Goal: Find specific page/section: Find specific page/section

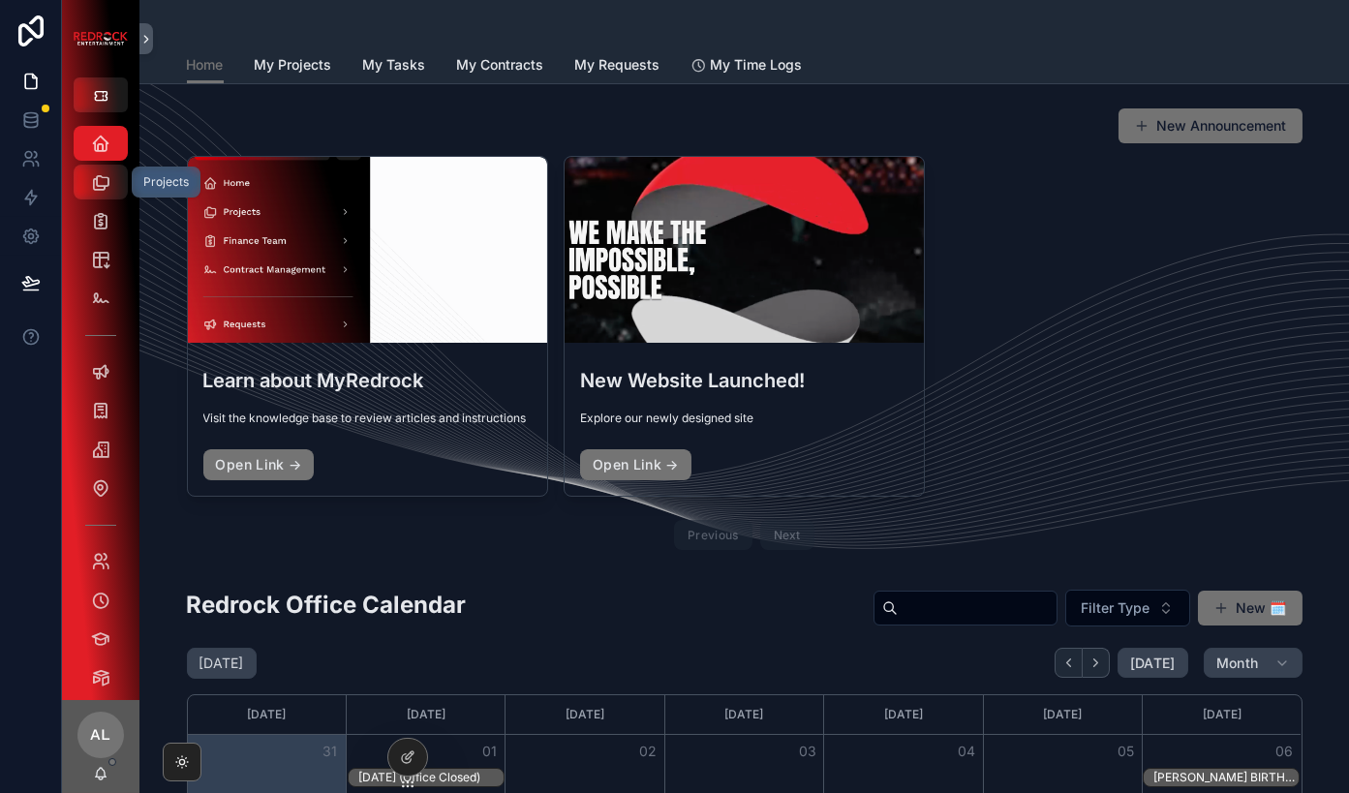
click at [112, 181] on div "Projects" at bounding box center [100, 182] width 31 height 31
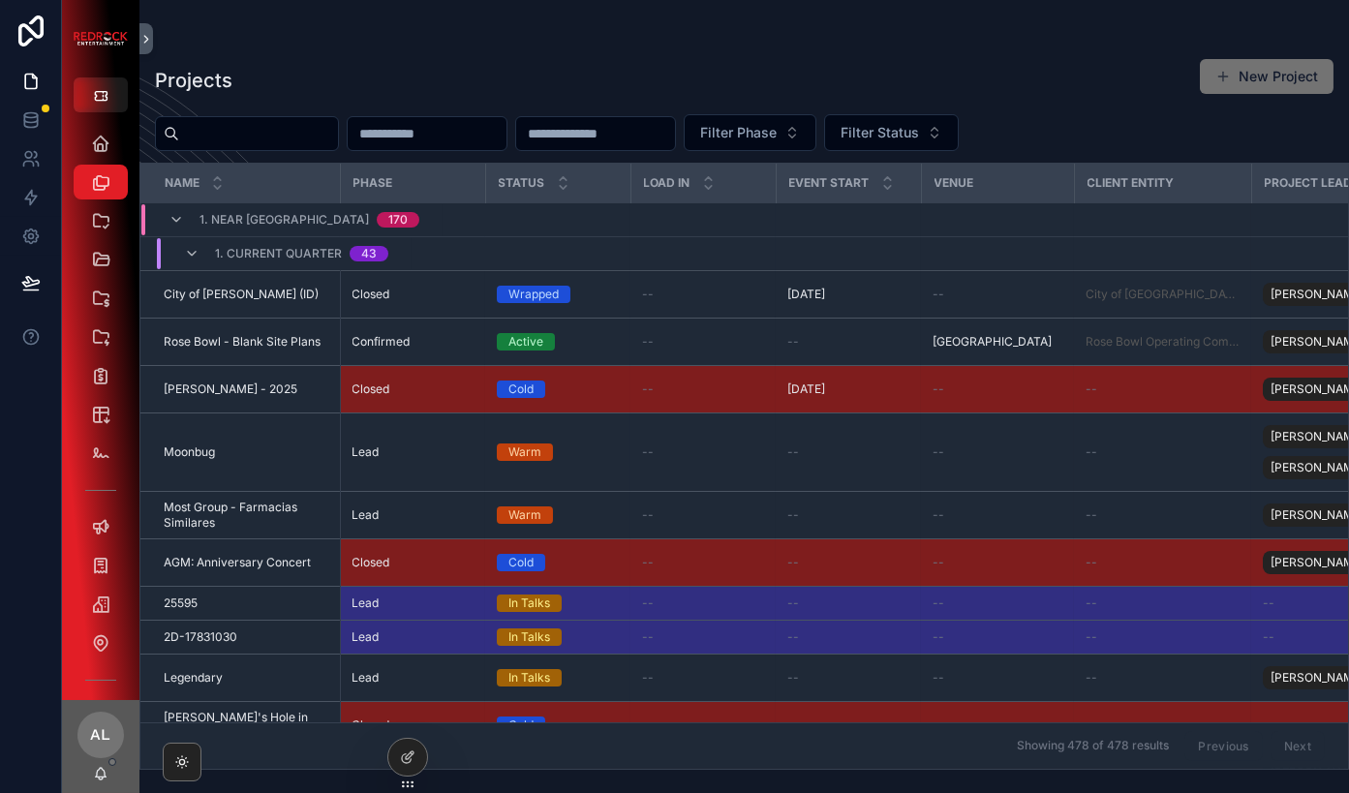
click at [296, 105] on div "Projects New Project Filter Phase Filter Status Name Phase Status Load In Event…" at bounding box center [744, 408] width 1210 height 724
click at [295, 122] on input "scrollable content" at bounding box center [258, 133] width 159 height 27
type input "********"
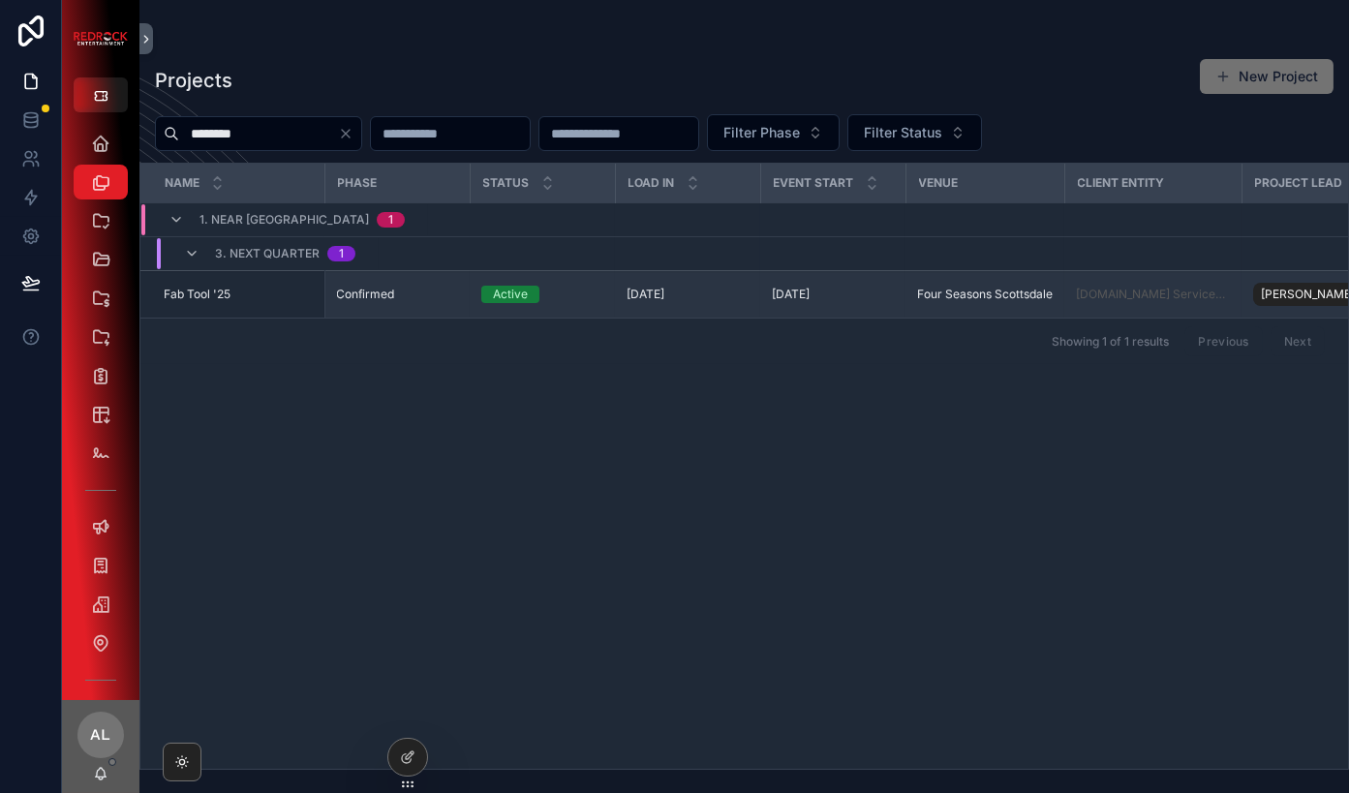
click at [230, 298] on span "Fab Tool '25" at bounding box center [197, 294] width 67 height 15
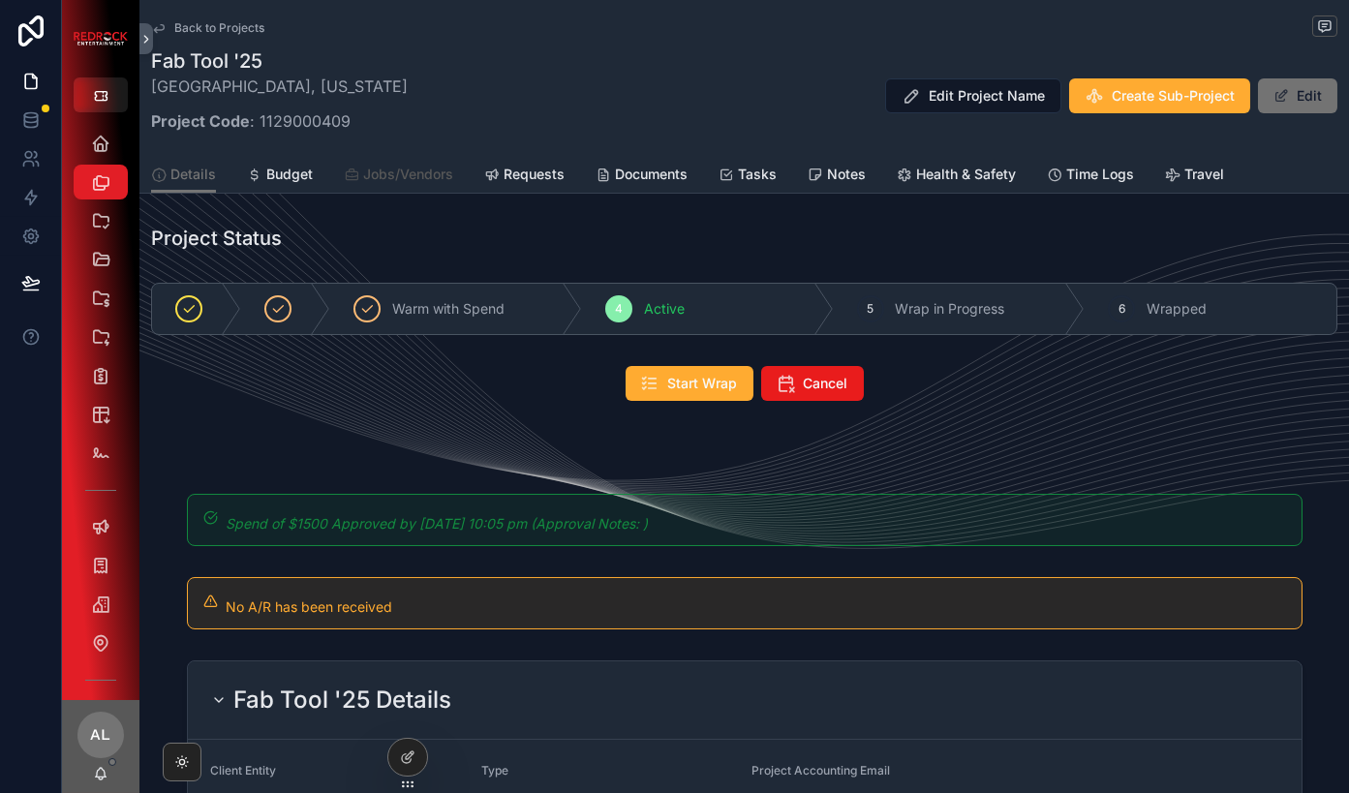
click at [422, 173] on span "Jobs/Vendors" at bounding box center [408, 174] width 90 height 19
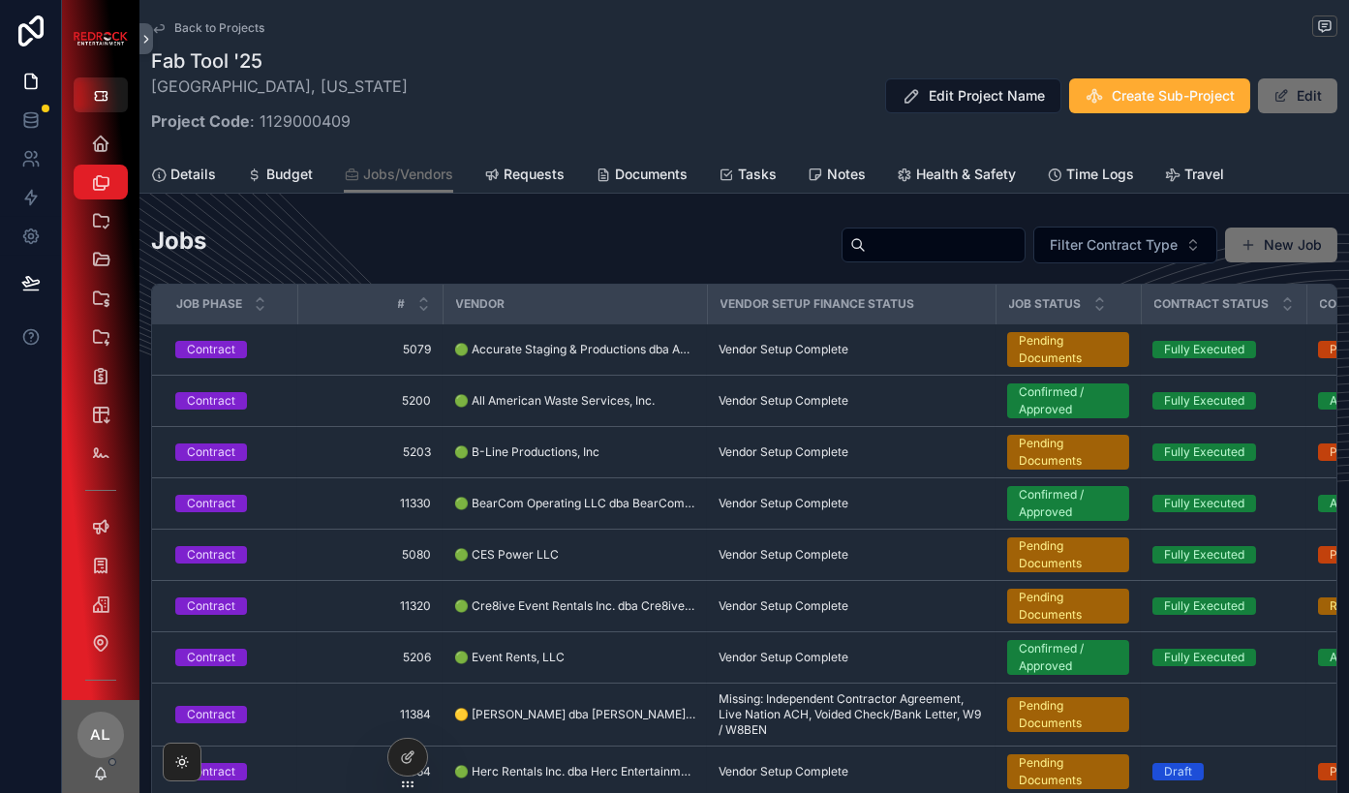
click at [882, 252] on input "scrollable content" at bounding box center [945, 245] width 159 height 27
type input "***"
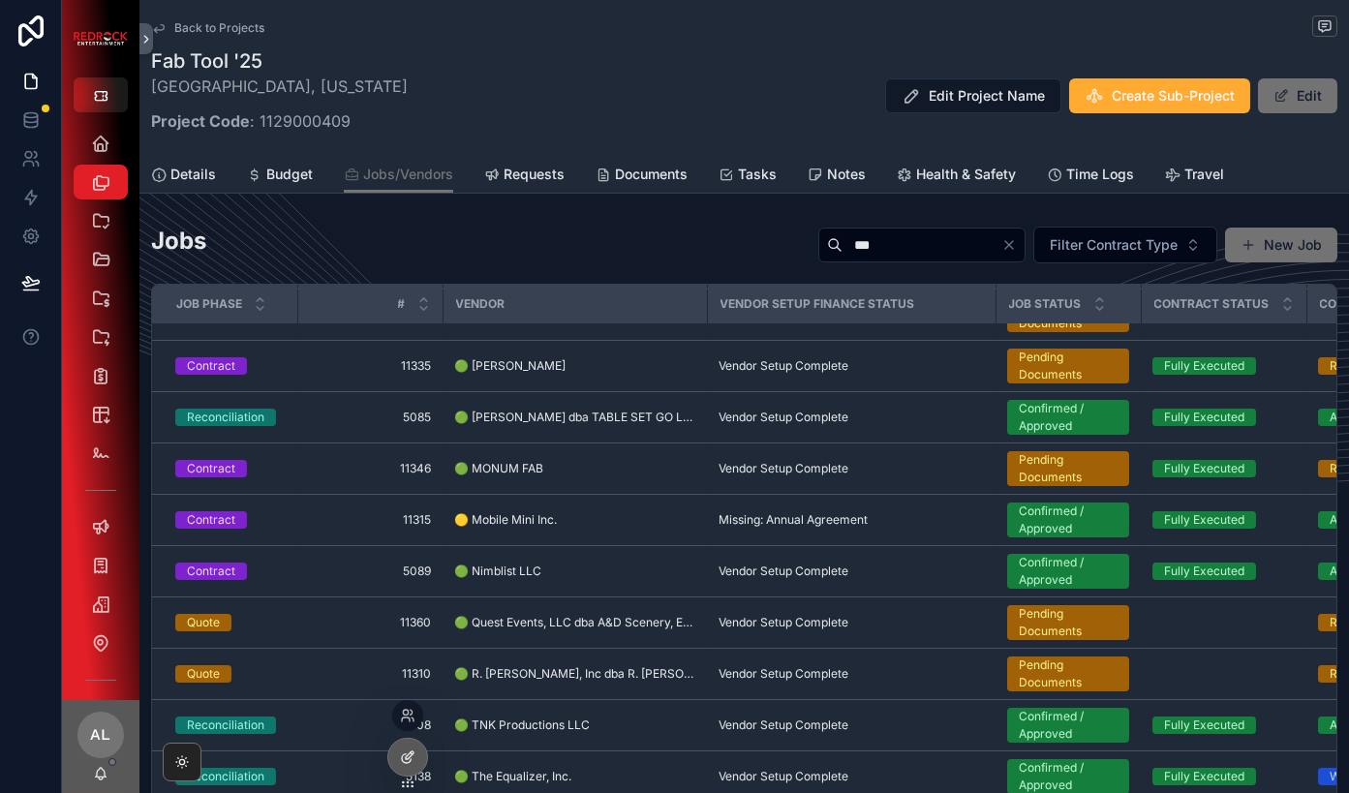
scroll to position [456, 0]
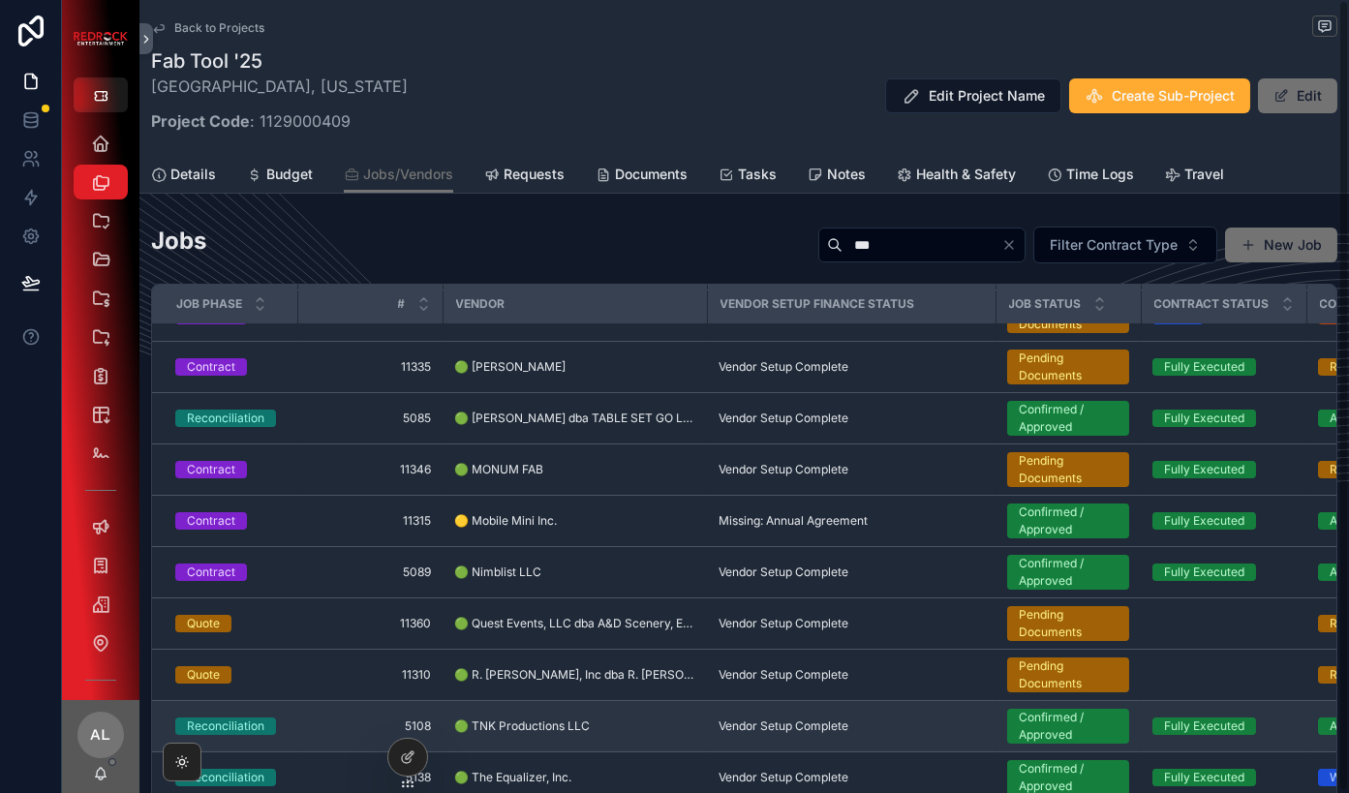
click at [285, 711] on td "Reconciliation" at bounding box center [224, 726] width 145 height 51
click at [252, 718] on div "Reconciliation" at bounding box center [225, 726] width 77 height 17
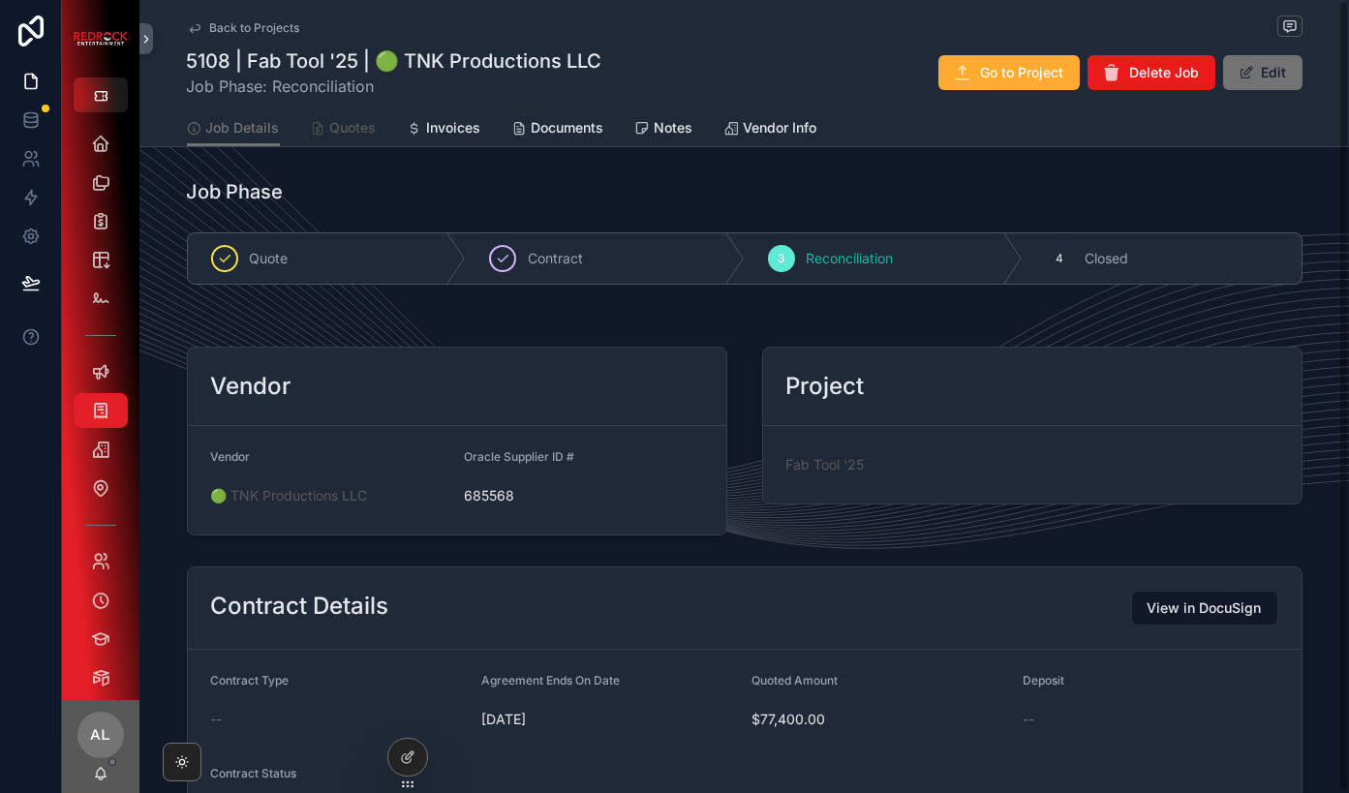
click at [346, 130] on span "Quotes" at bounding box center [353, 127] width 46 height 19
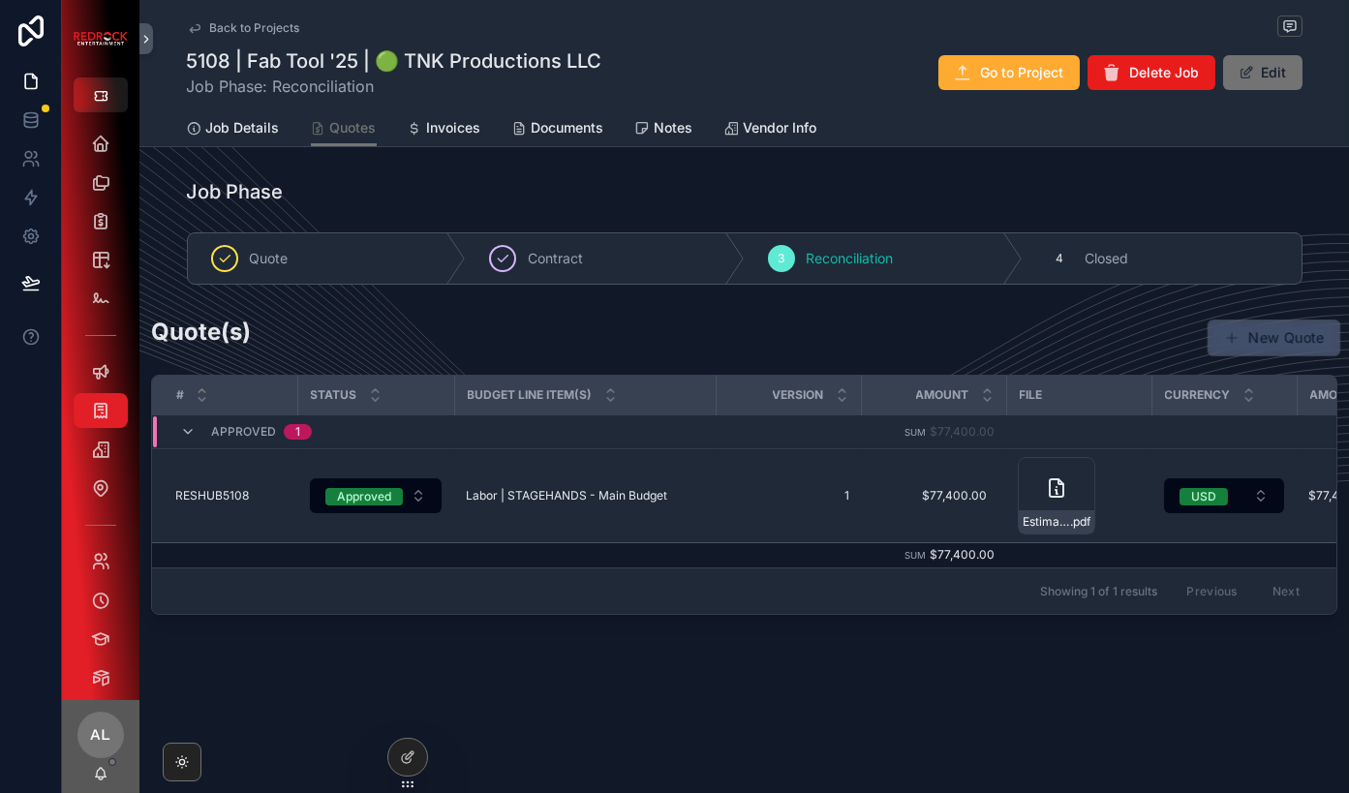
click at [1259, 349] on button "New Quote" at bounding box center [1275, 338] width 134 height 37
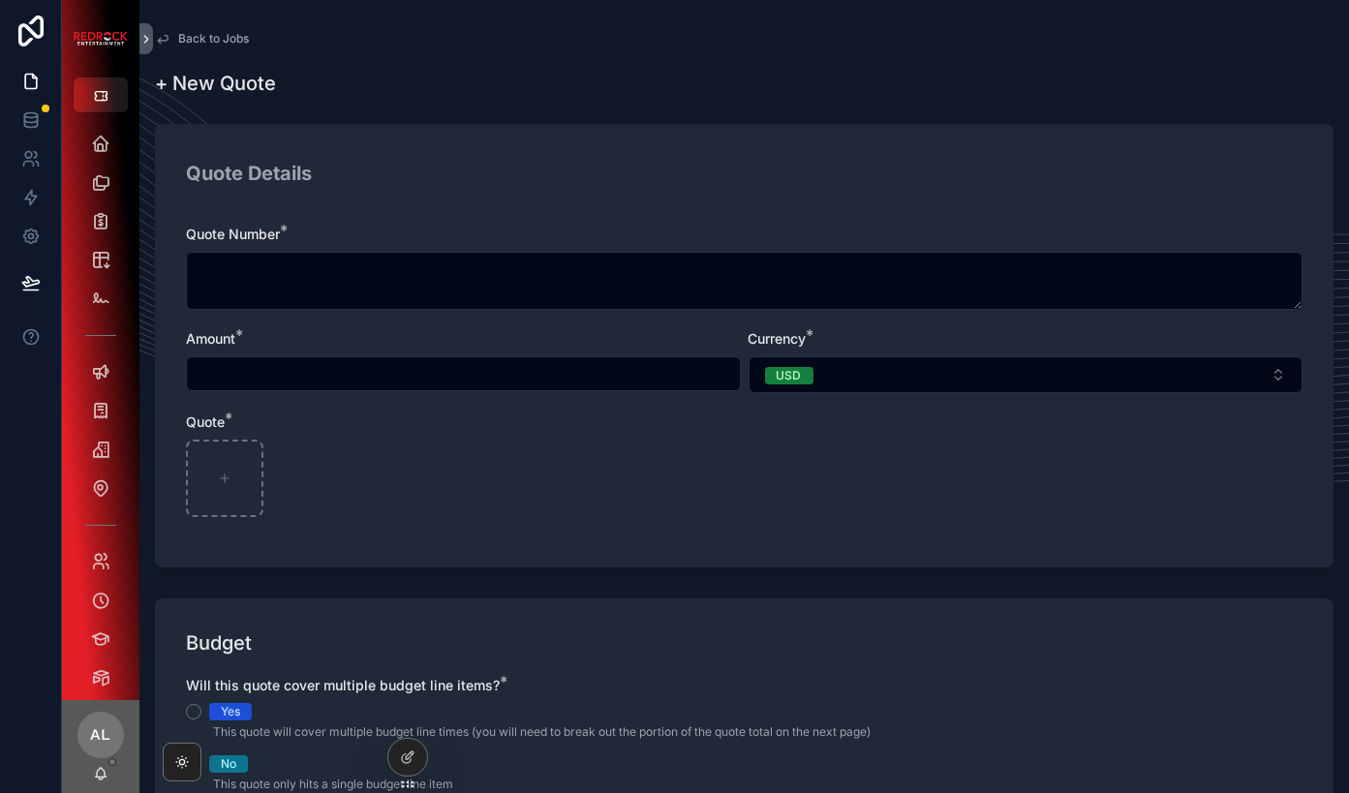
click at [225, 39] on span "Back to Jobs" at bounding box center [213, 38] width 71 height 15
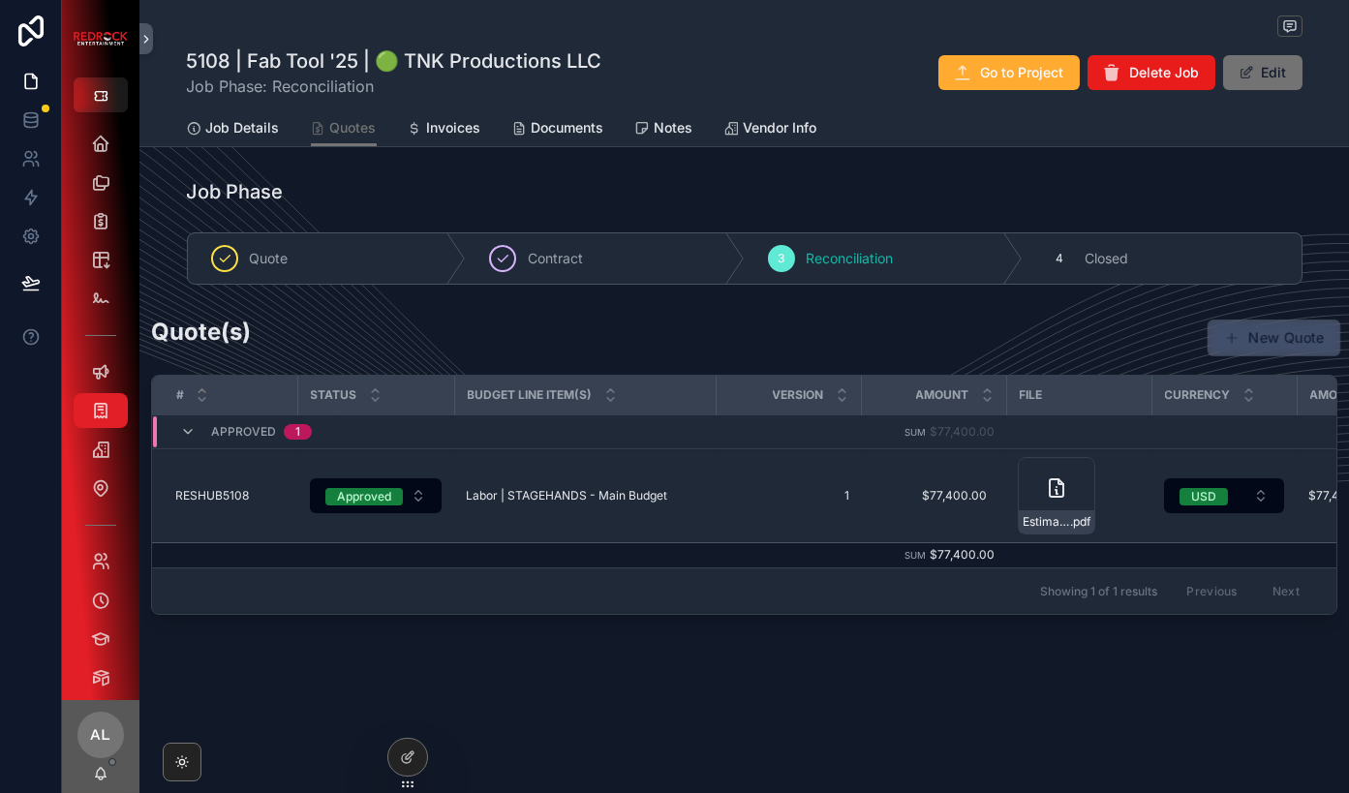
click at [1240, 342] on span "scrollable content" at bounding box center [1232, 337] width 16 height 16
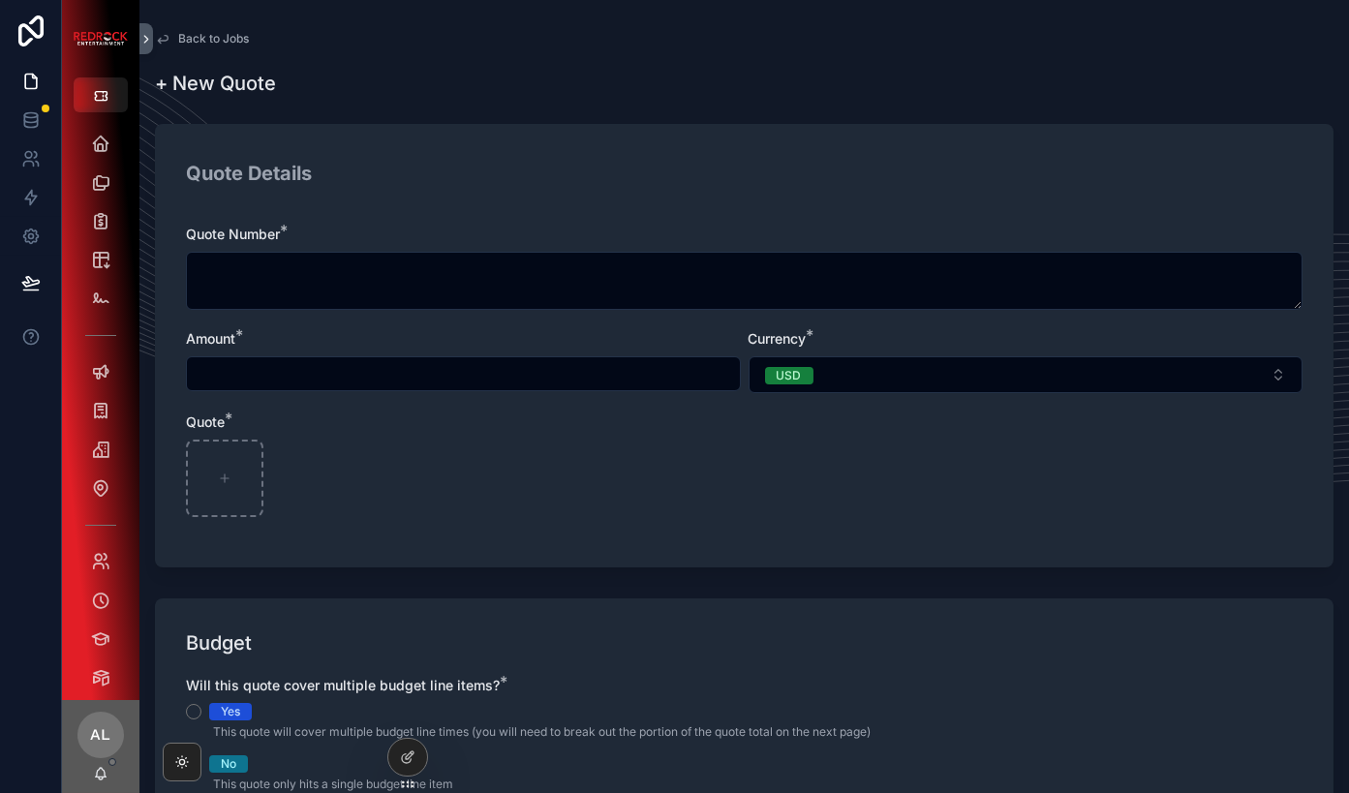
click at [232, 39] on span "Back to Jobs" at bounding box center [213, 38] width 71 height 15
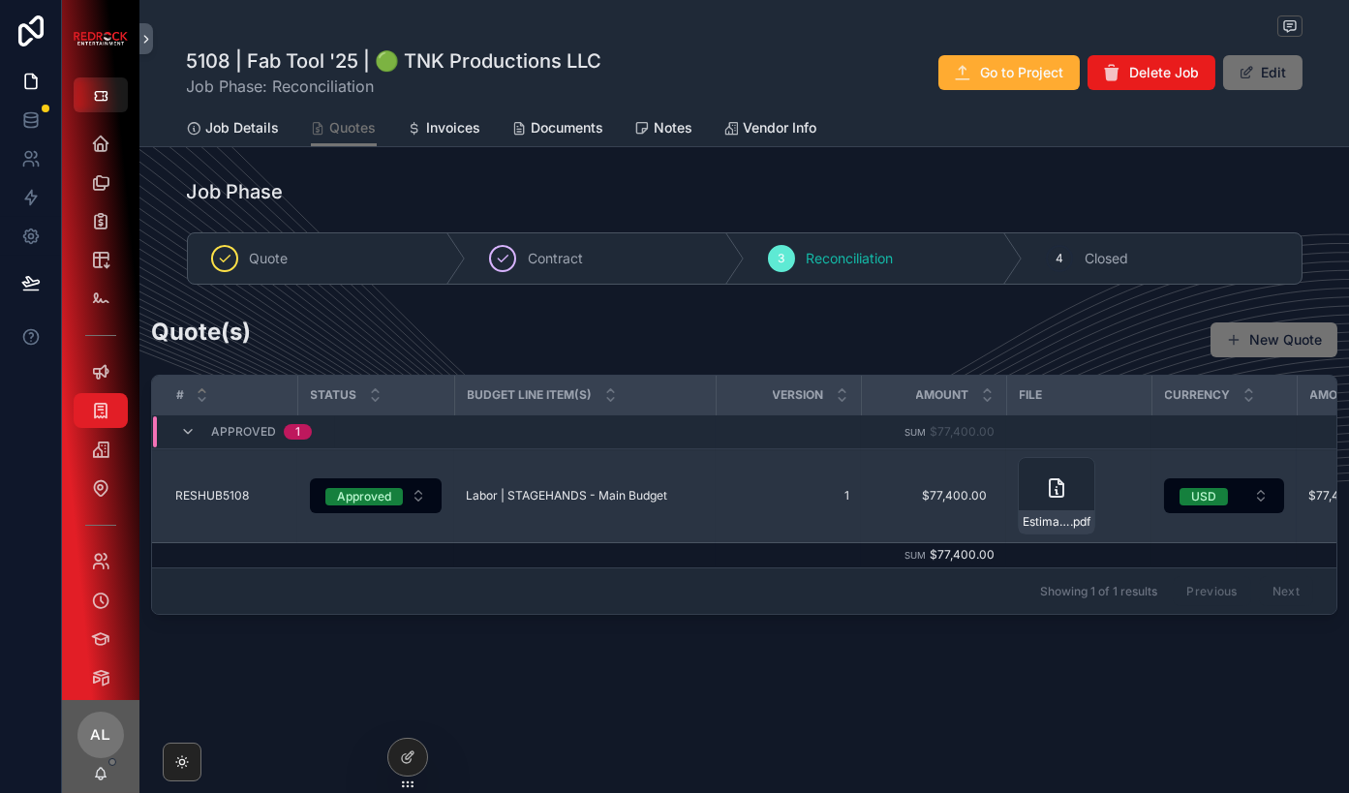
click at [703, 507] on td "Labor | STAGEHANDS - Main Budget Labor | STAGEHANDS - Main Budget" at bounding box center [585, 496] width 262 height 94
click at [594, 488] on span "Labor | STAGEHANDS - Main Budget" at bounding box center [566, 495] width 201 height 15
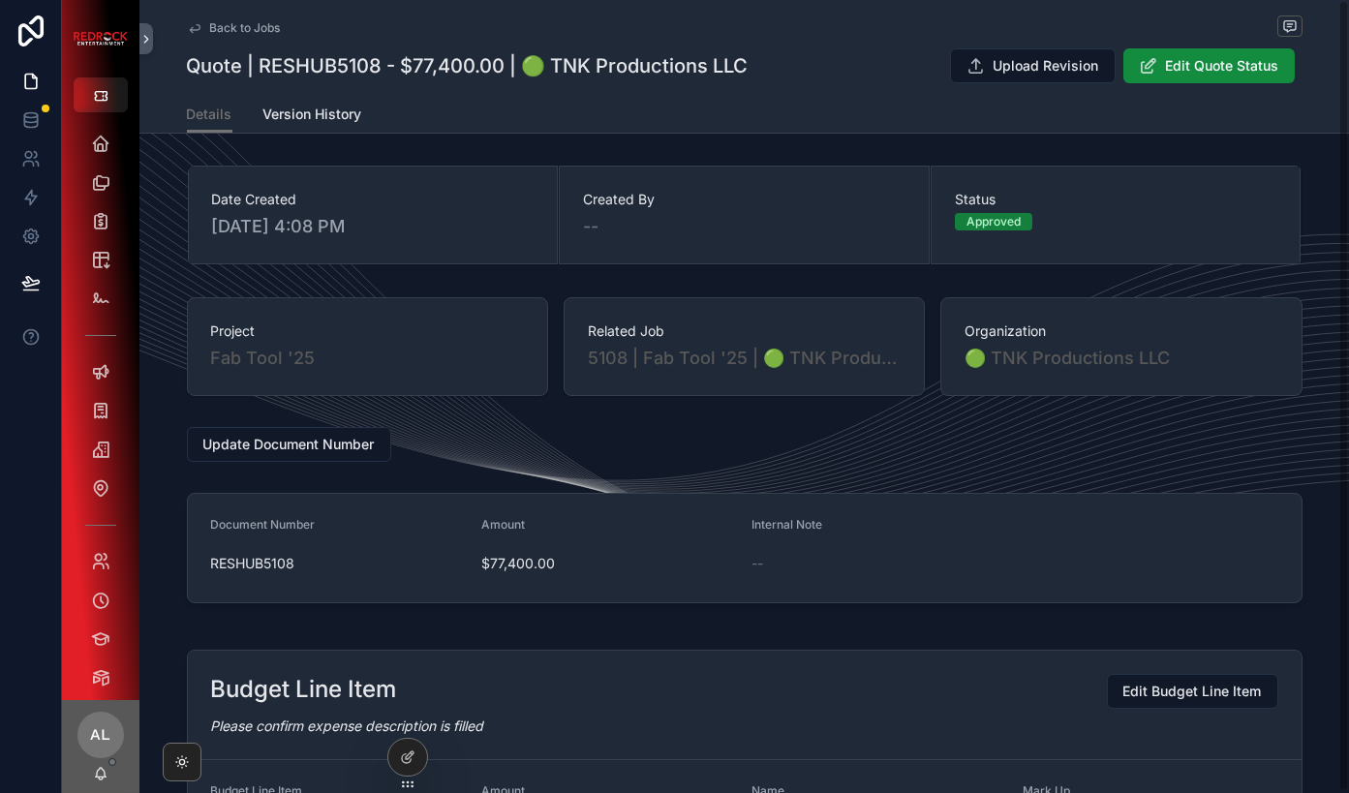
click at [258, 29] on span "Back to Jobs" at bounding box center [245, 27] width 71 height 15
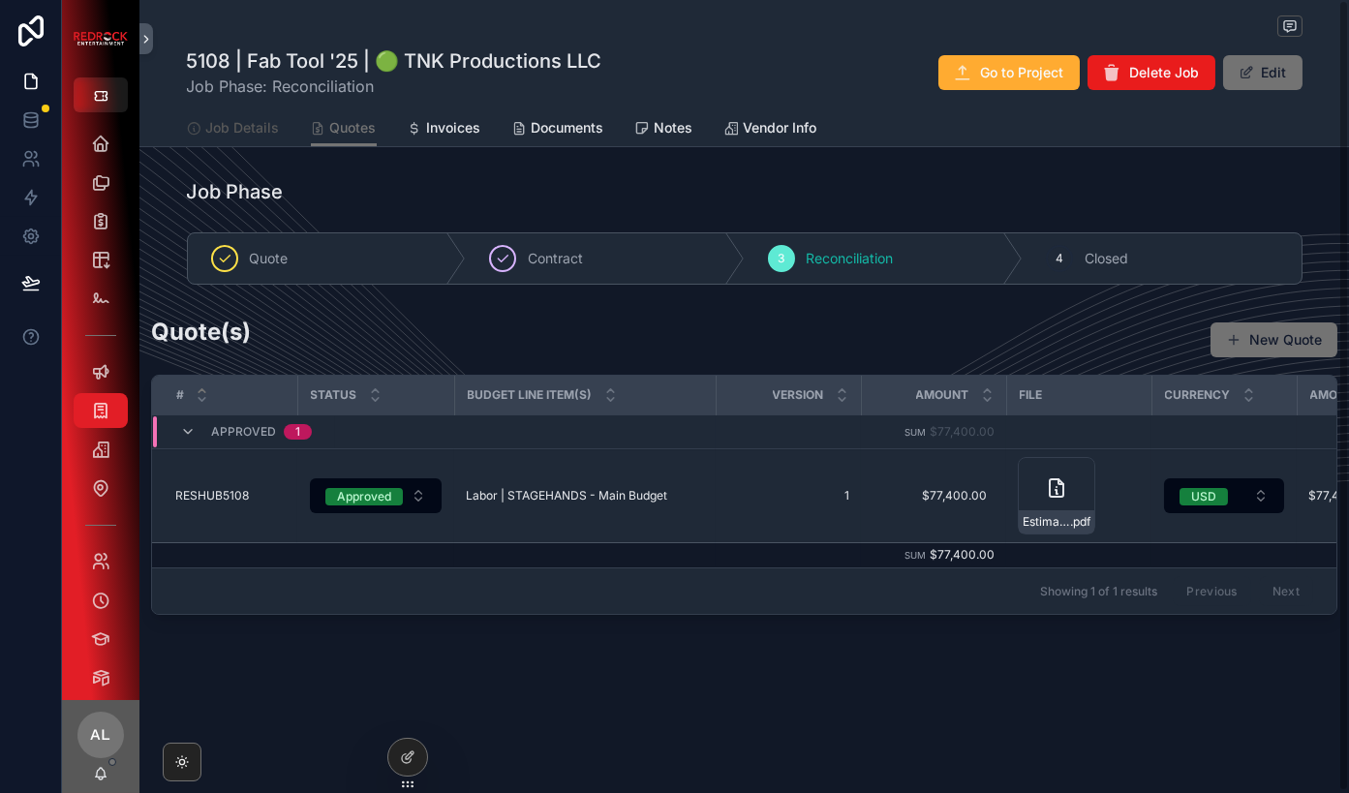
click at [241, 133] on span "Job Details" at bounding box center [243, 127] width 74 height 19
